Goal: Use online tool/utility

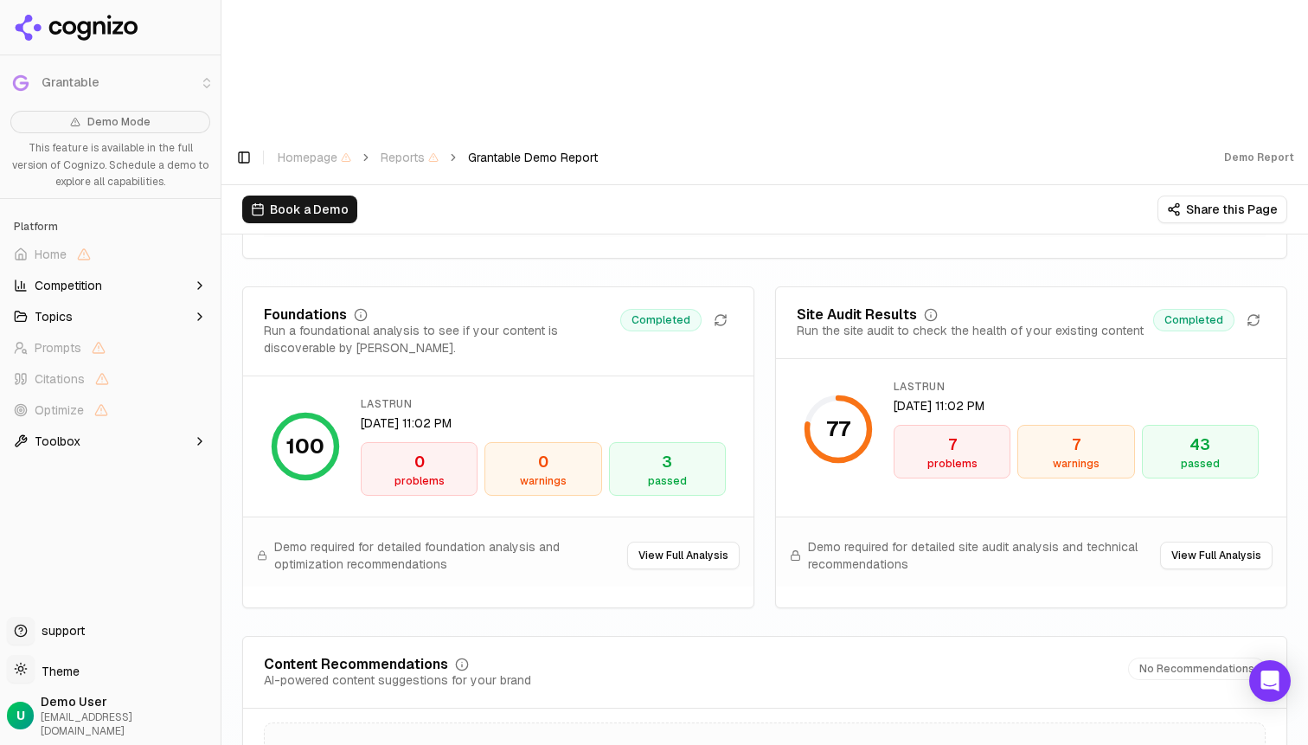
scroll to position [2451, 0]
click at [1258, 312] on icon at bounding box center [1254, 319] width 14 height 14
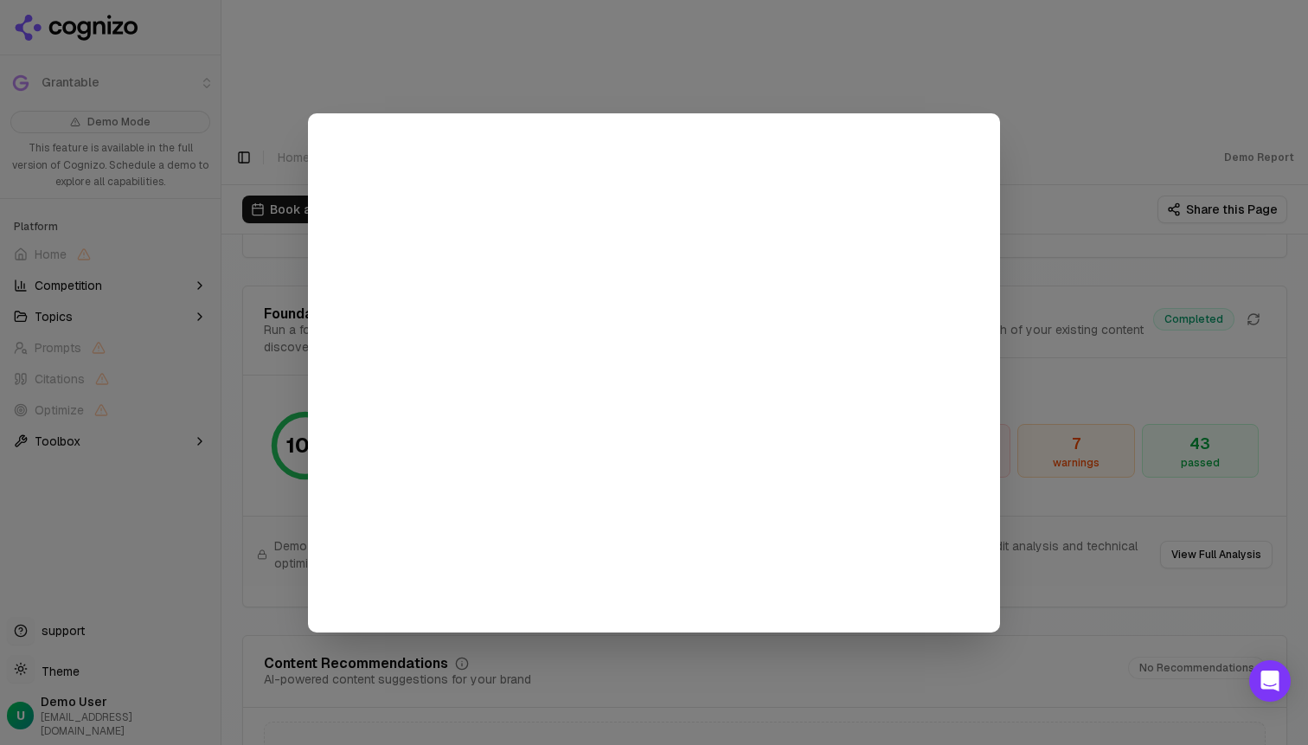
click at [1067, 162] on div at bounding box center [654, 372] width 1308 height 745
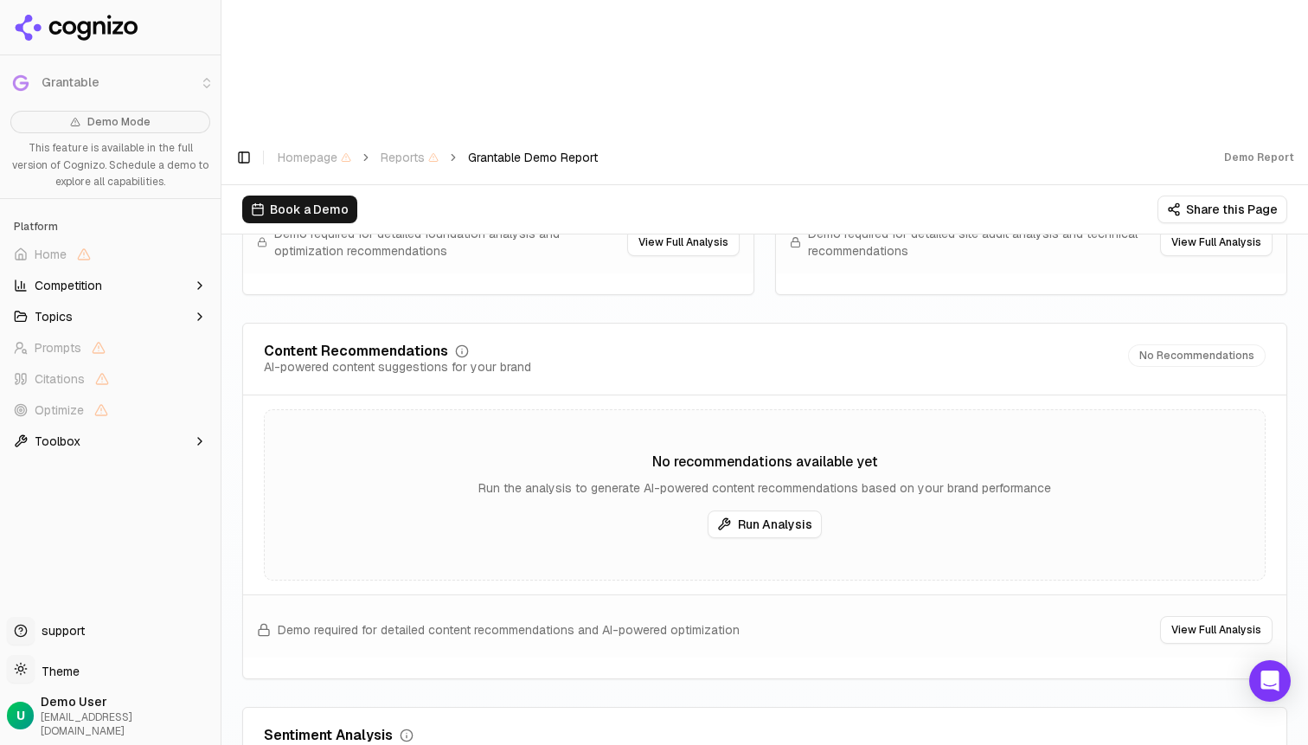
scroll to position [2795, 0]
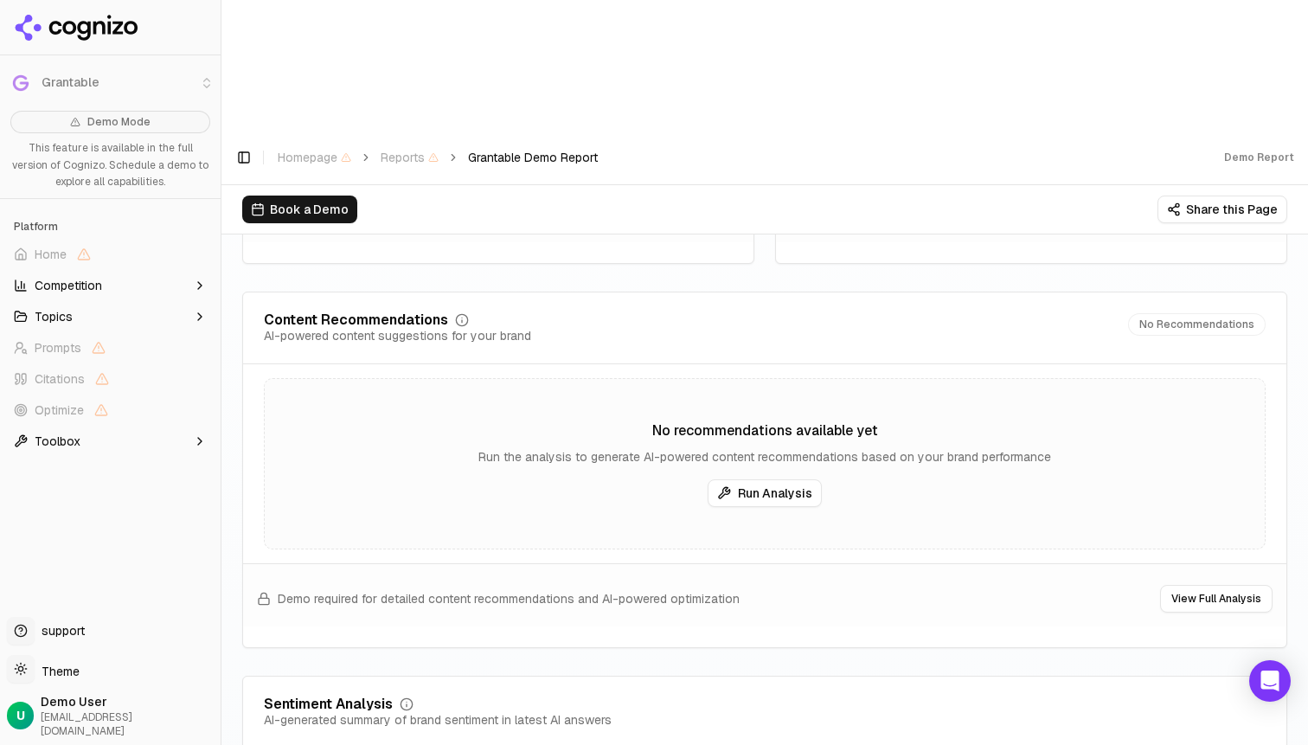
click at [795, 479] on button "Run Analysis" at bounding box center [765, 493] width 114 height 28
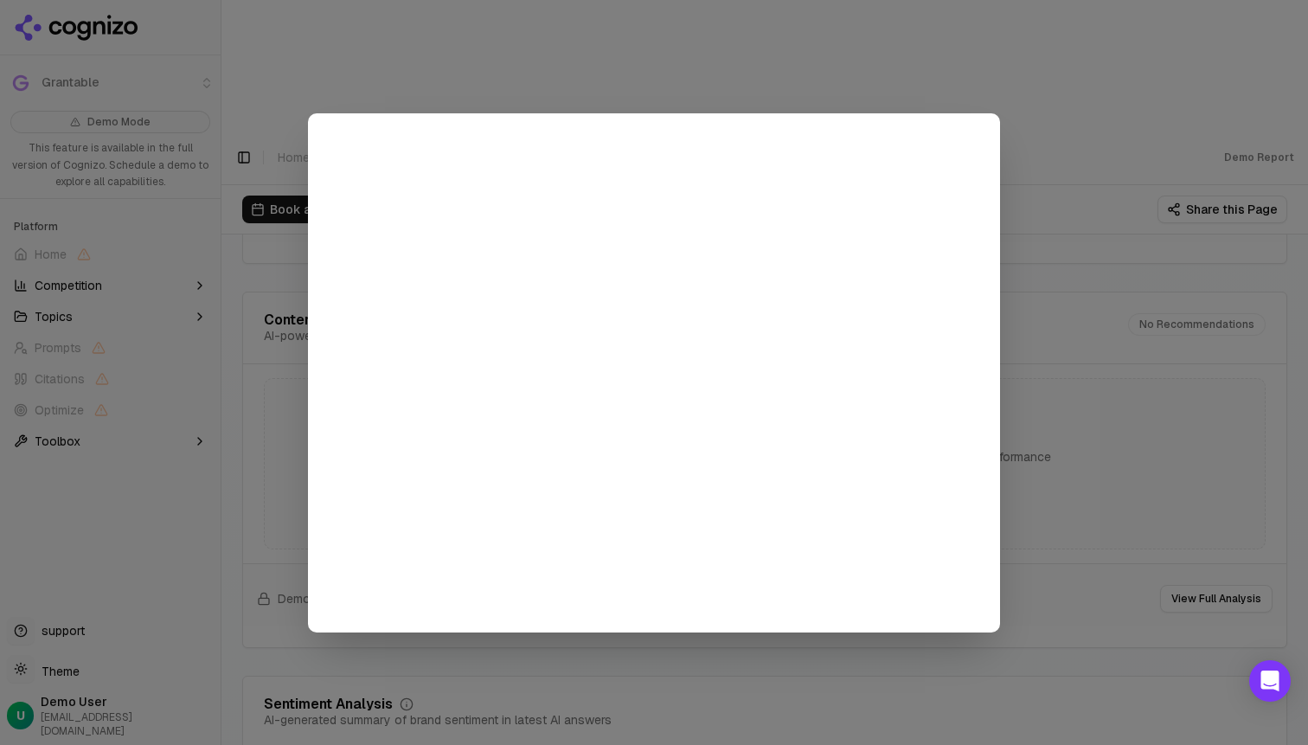
click at [1043, 306] on div at bounding box center [654, 372] width 1308 height 745
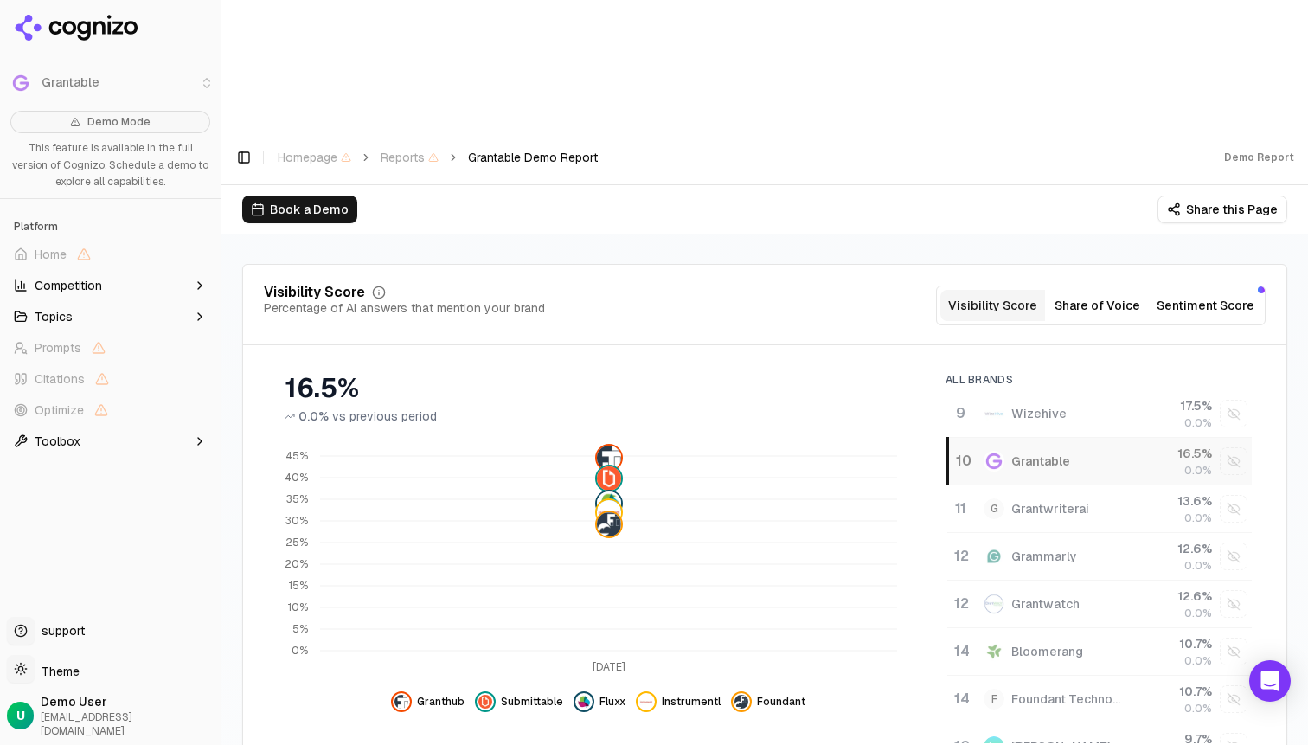
scroll to position [181, 0]
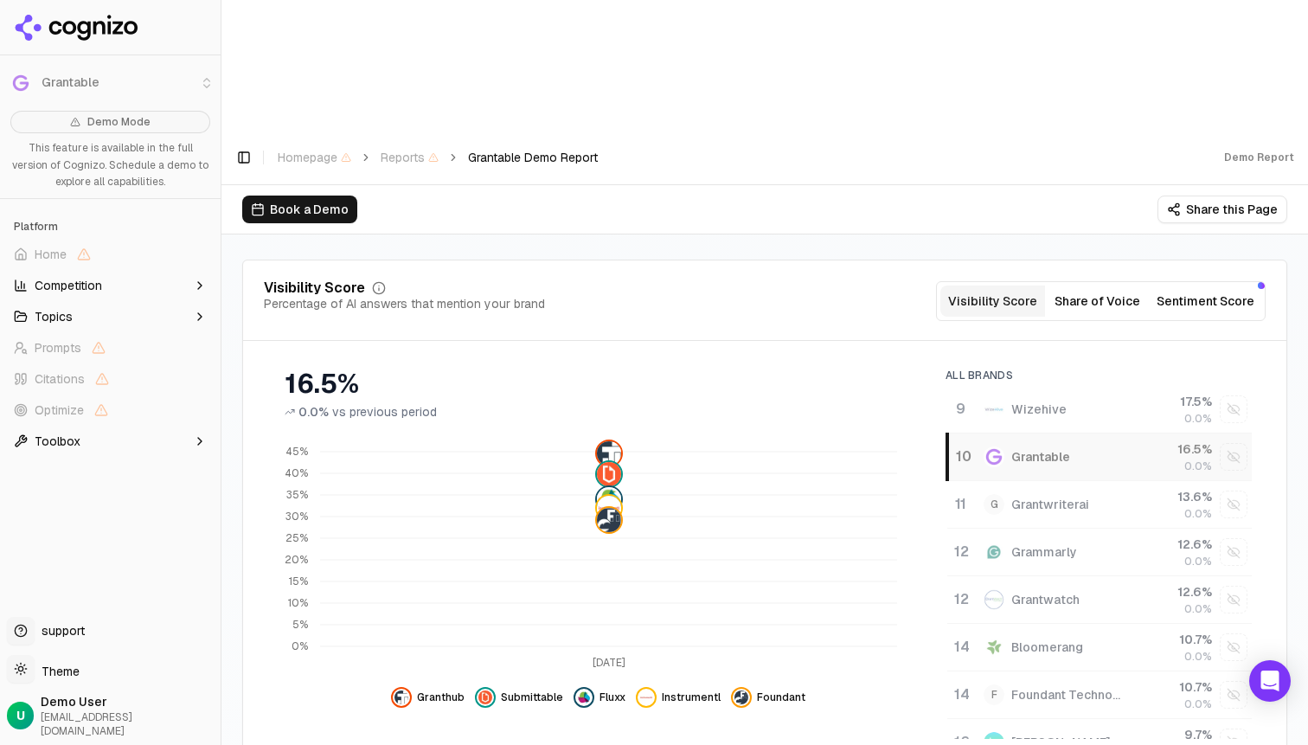
click at [1098, 260] on div "Visibility Score Percentage of AI answers that mention your brand Visibility Sc…" at bounding box center [764, 549] width 1045 height 578
click at [1093, 286] on button "Share of Voice" at bounding box center [1097, 301] width 105 height 31
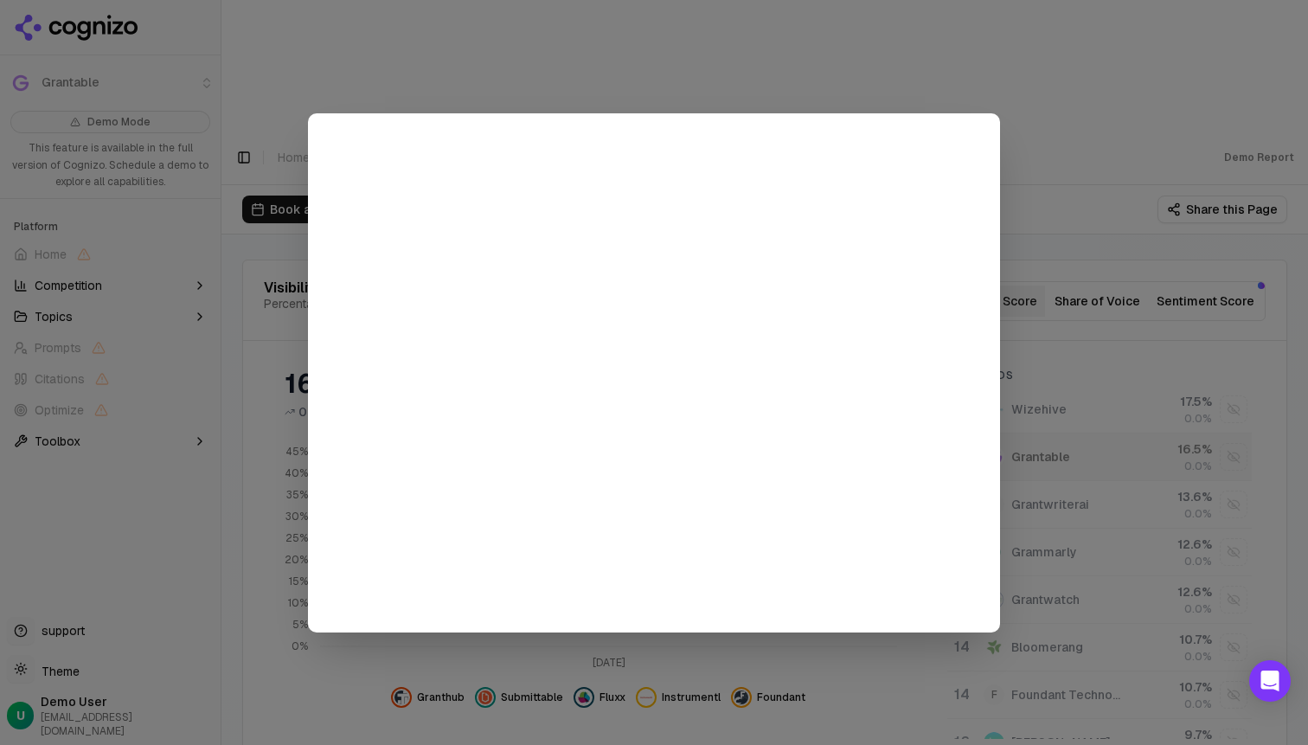
click at [1093, 170] on div at bounding box center [654, 372] width 1308 height 745
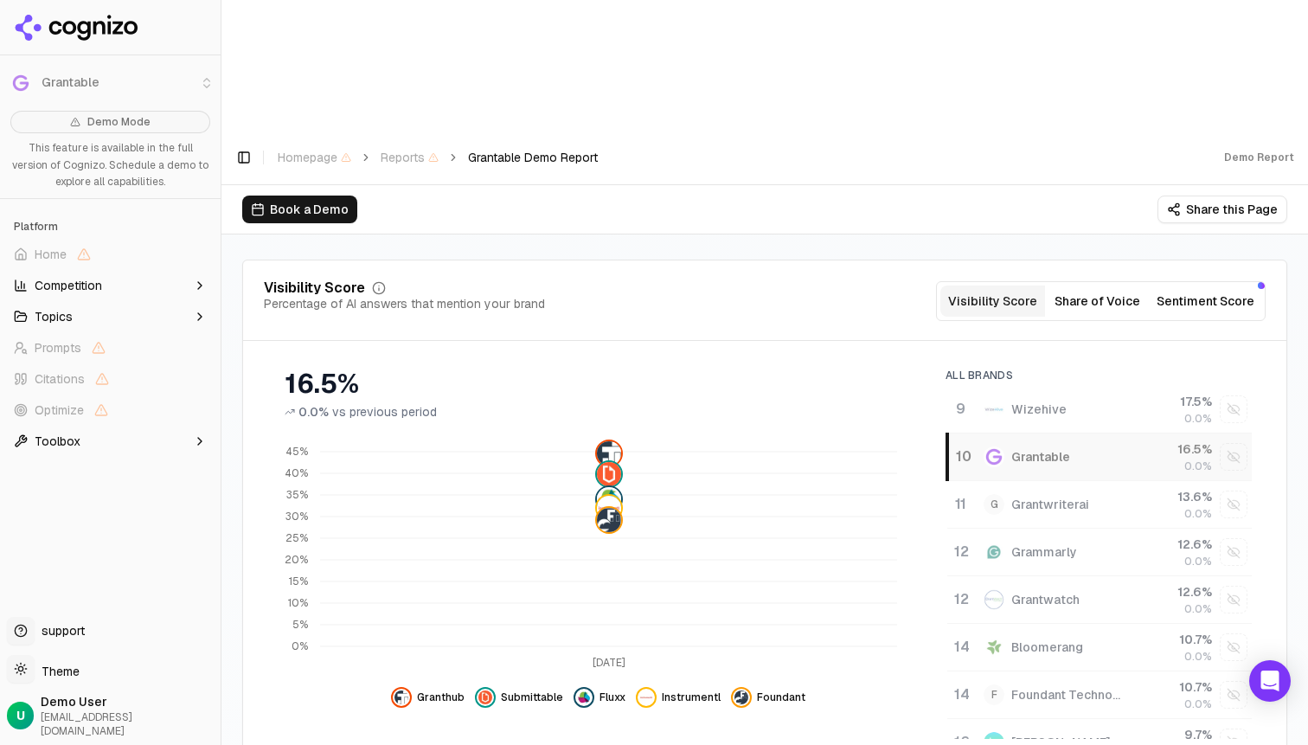
click at [1195, 286] on button "Sentiment Score" at bounding box center [1206, 301] width 112 height 31
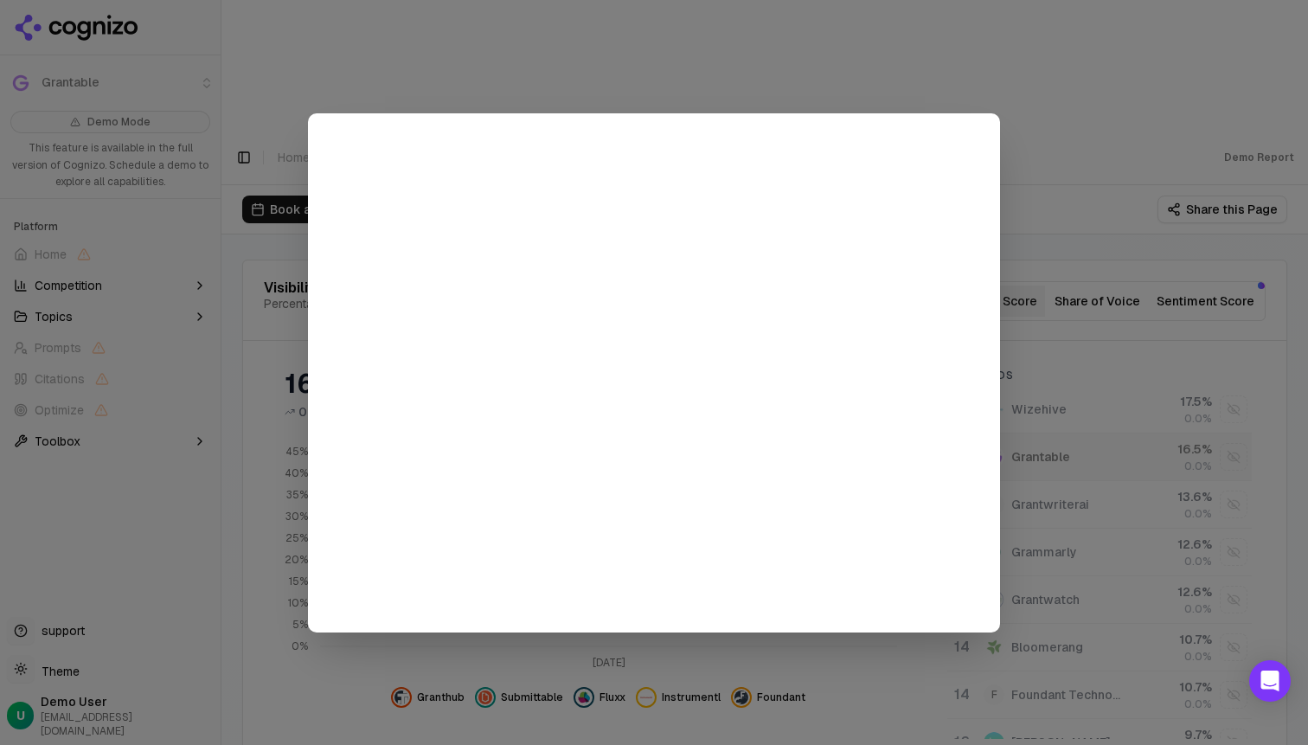
click at [1073, 156] on div at bounding box center [654, 372] width 1308 height 745
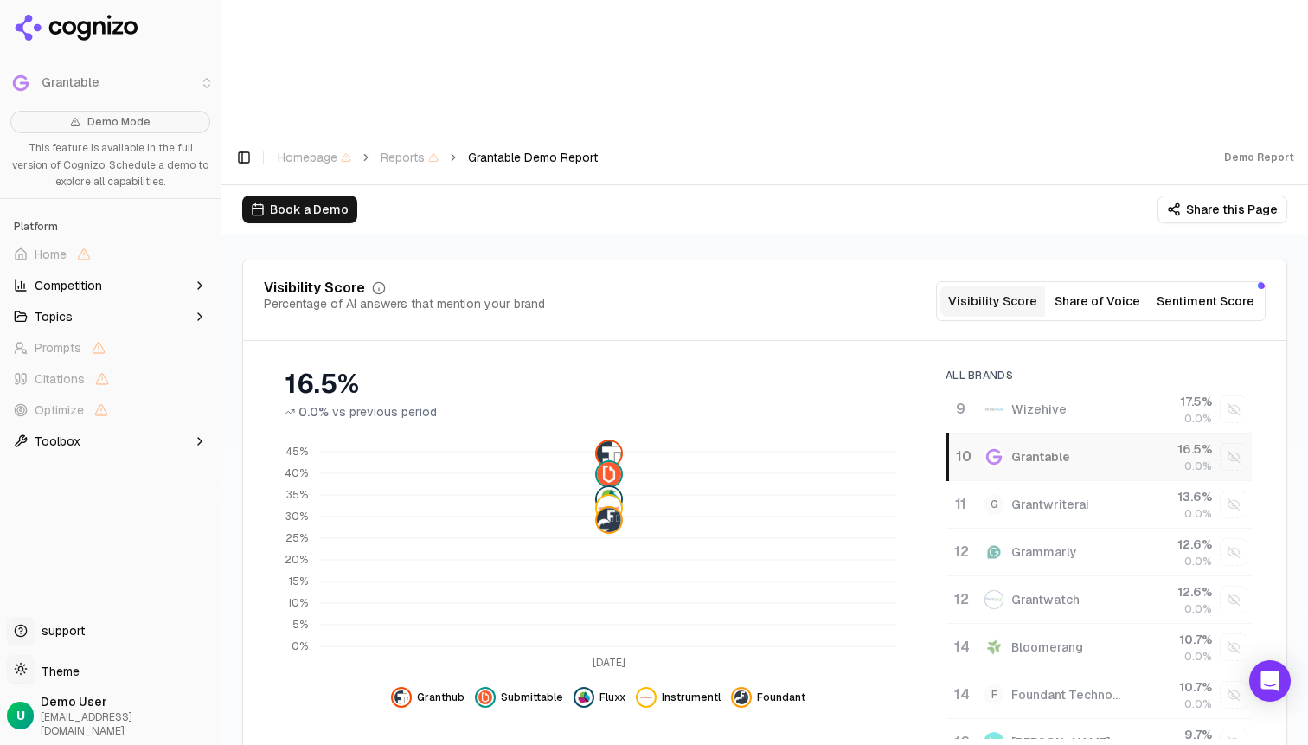
click at [1185, 196] on button "Share this Page" at bounding box center [1223, 210] width 130 height 28
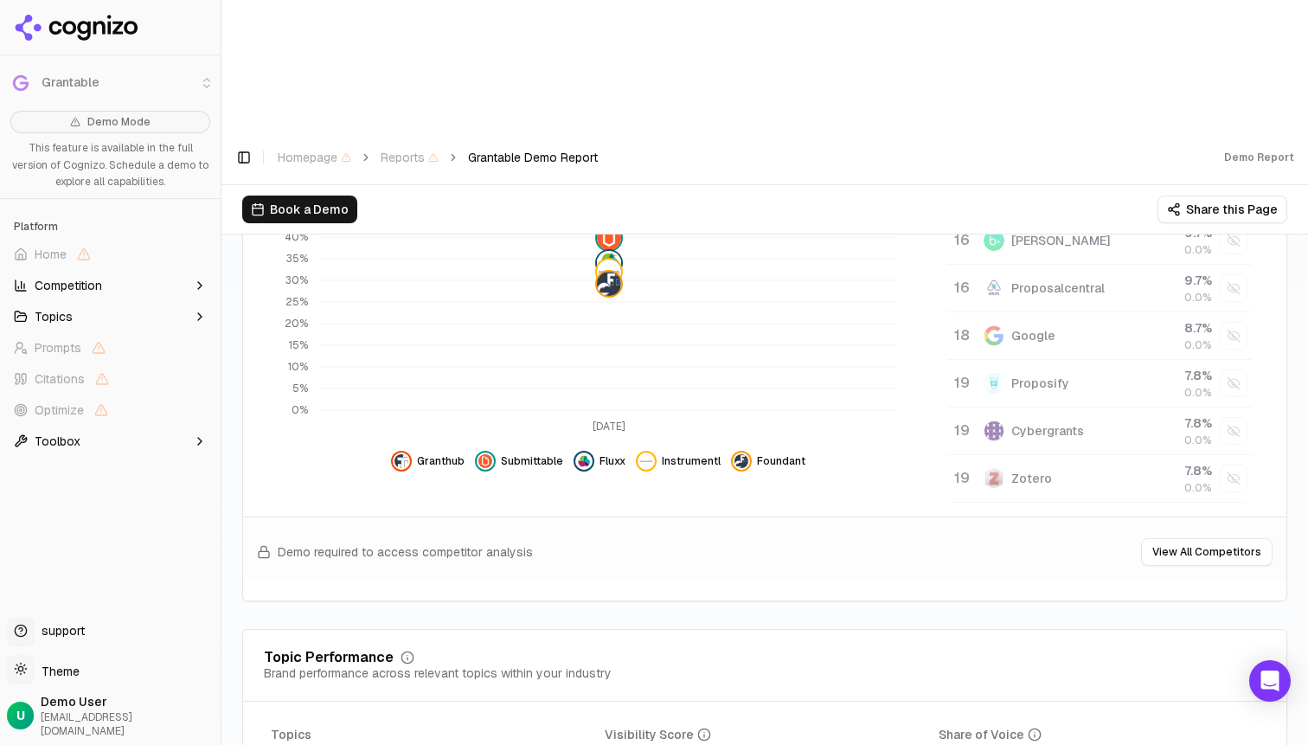
scroll to position [684, 0]
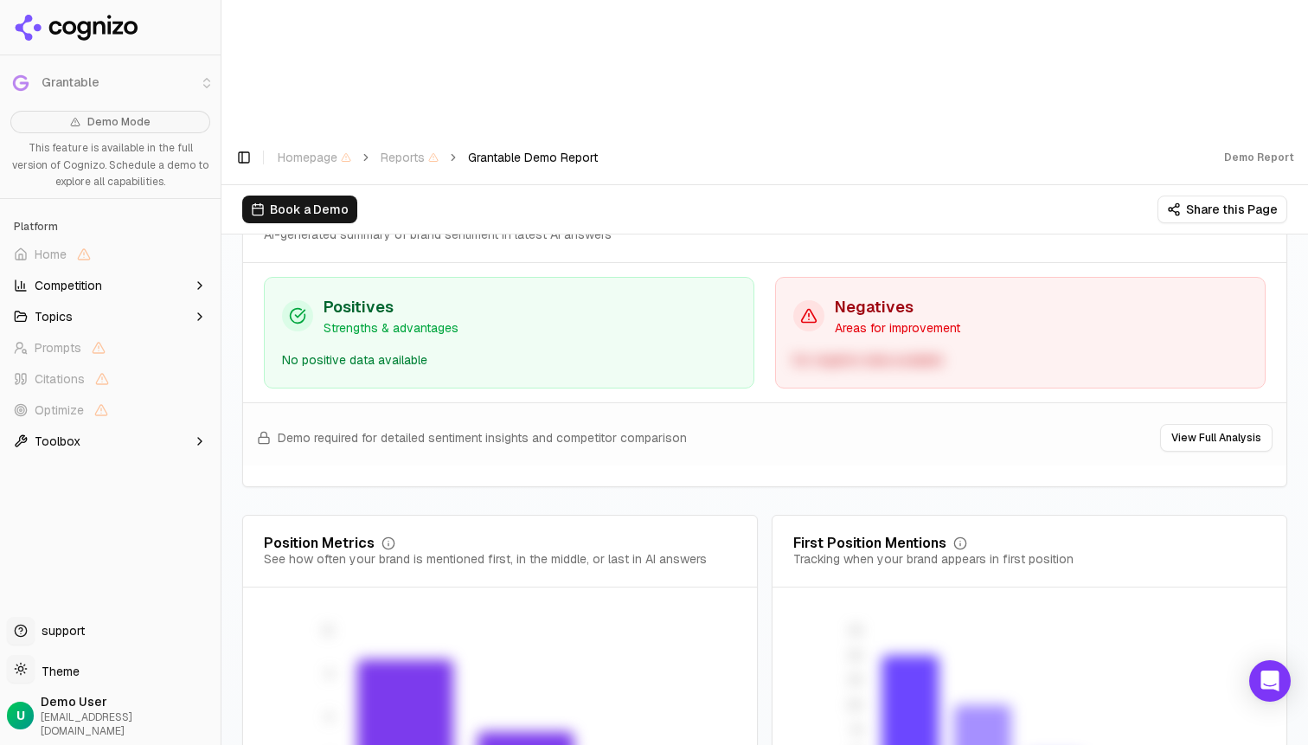
scroll to position [3394, 0]
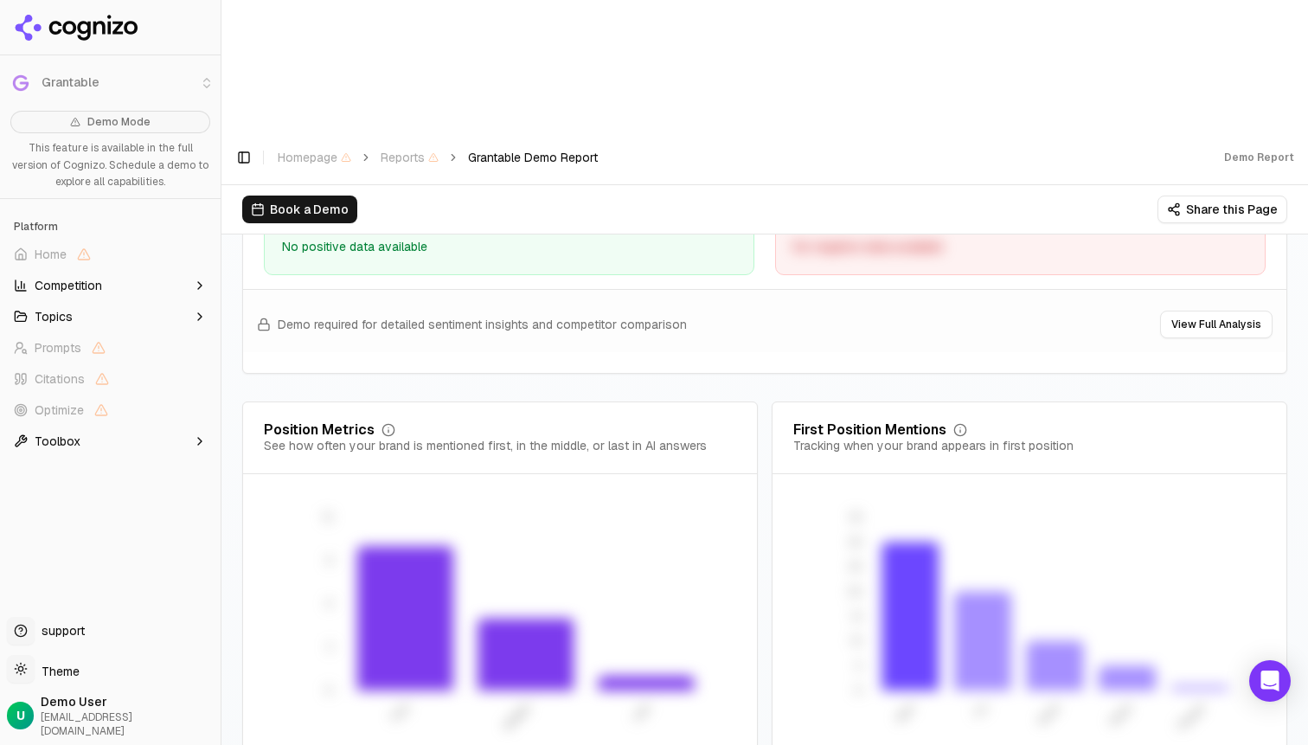
click at [166, 446] on button "Toolbox" at bounding box center [110, 441] width 207 height 28
click at [141, 471] on span "llms.txt Generator" at bounding box center [98, 468] width 126 height 17
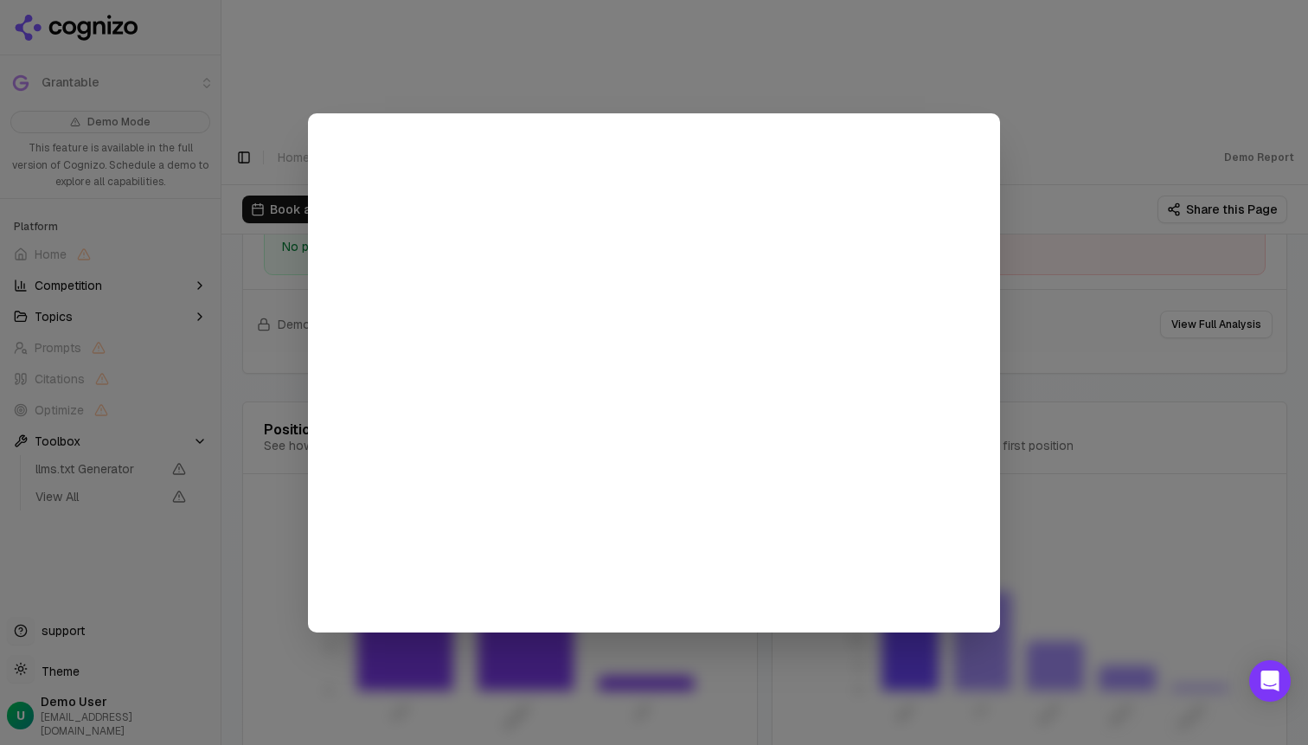
click at [149, 500] on div at bounding box center [654, 372] width 1308 height 745
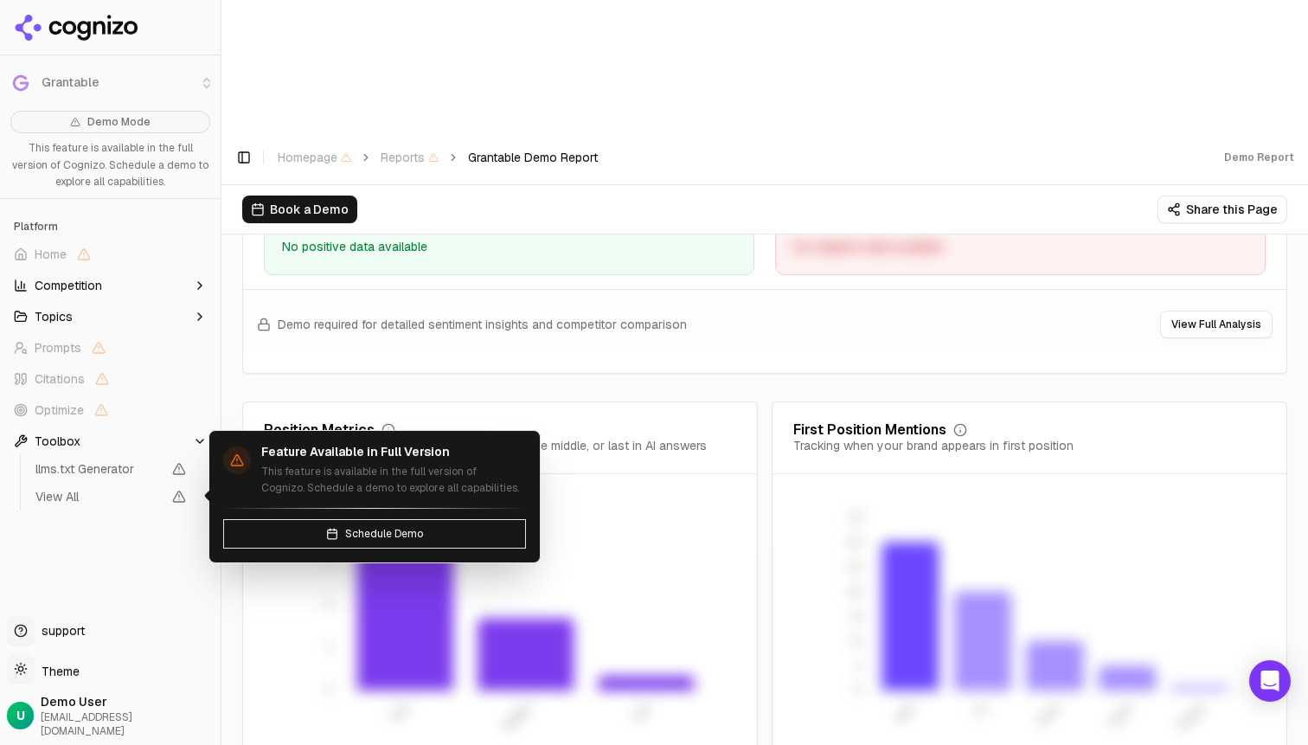
click at [144, 485] on span "View All" at bounding box center [111, 497] width 164 height 24
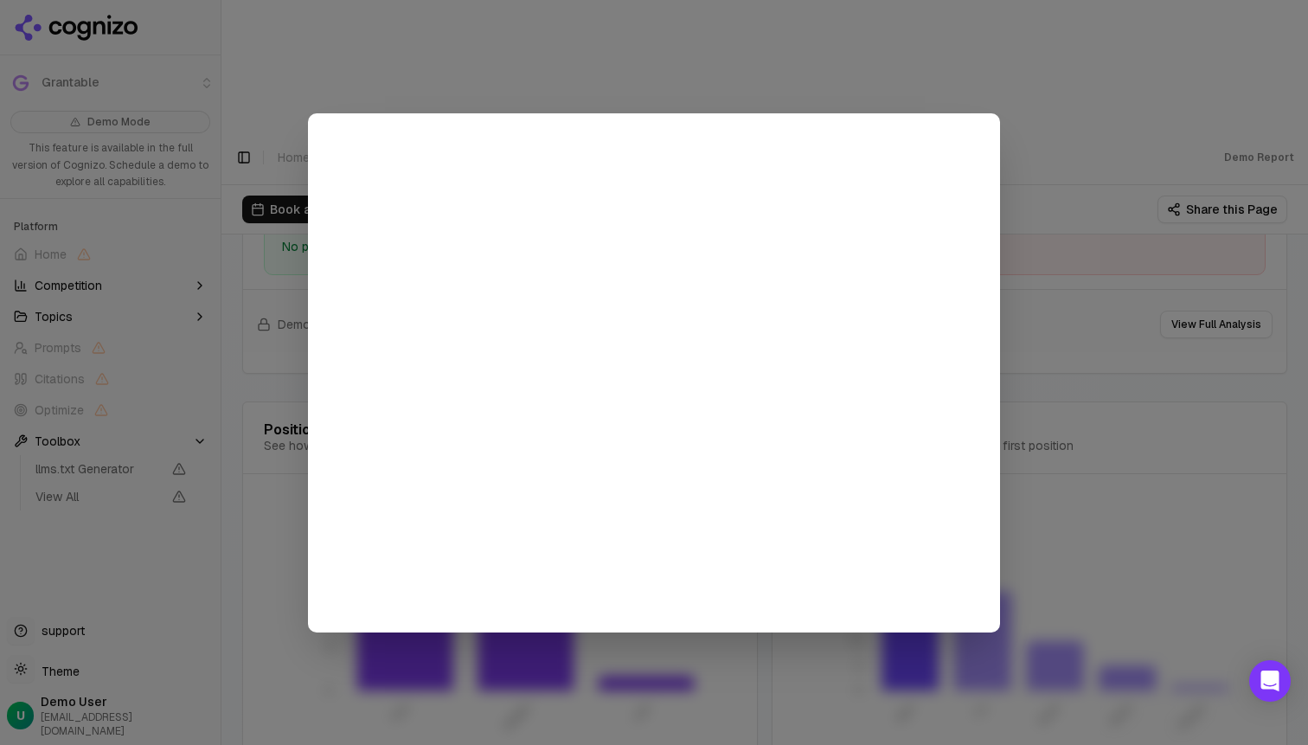
click at [218, 414] on div at bounding box center [654, 372] width 1308 height 745
